Goal: Task Accomplishment & Management: Complete application form

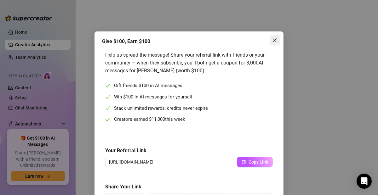
click at [273, 41] on icon "close" at bounding box center [275, 40] width 4 height 4
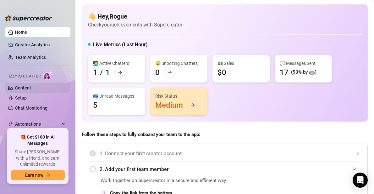
click at [31, 87] on link "Content" at bounding box center [23, 87] width 16 height 5
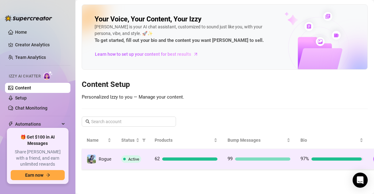
click at [147, 159] on td "Active" at bounding box center [132, 159] width 33 height 20
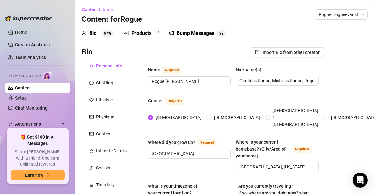
type input "[DATE]"
